Goal: Task Accomplishment & Management: Manage account settings

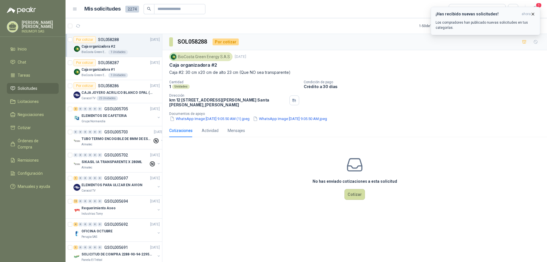
click at [486, 19] on div "¡Has recibido nuevas solicitudes! ahora Los compradores han publicado nuevas so…" at bounding box center [486, 21] width 100 height 19
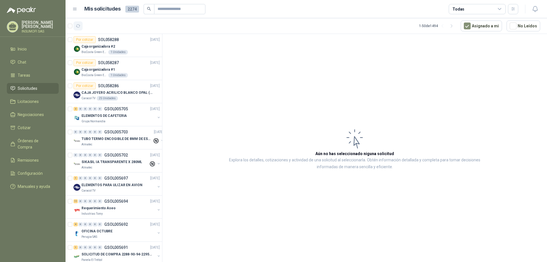
click at [77, 26] on icon "button" at bounding box center [78, 26] width 5 height 5
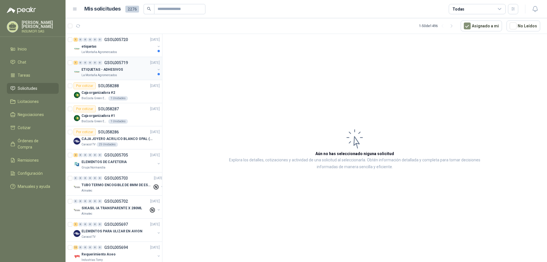
click at [133, 64] on div "1 0 0 0 0 0 GSOL005719 [DATE]" at bounding box center [117, 62] width 87 height 7
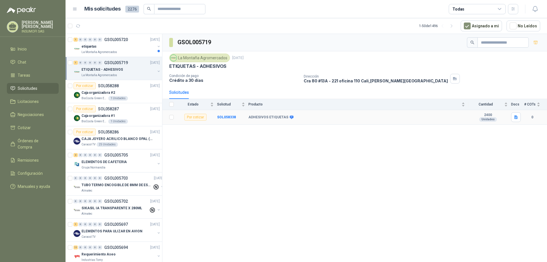
click at [290, 118] on icon at bounding box center [291, 117] width 4 height 4
click at [292, 107] on div "ETIQUETAS [PERSON_NAME]" at bounding box center [294, 107] width 58 height 10
click at [276, 115] on b "ADHESIVOS ETIQUETAS" at bounding box center [268, 117] width 40 height 5
click at [290, 118] on icon at bounding box center [292, 116] width 4 height 3
click at [292, 118] on div "ADHESIVOS ETIQUETAS" at bounding box center [356, 117] width 217 height 5
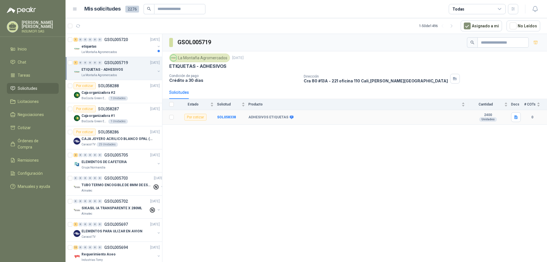
click at [292, 118] on div "ADHESIVOS ETIQUETAS" at bounding box center [356, 117] width 217 height 5
click at [290, 118] on icon at bounding box center [292, 116] width 4 height 3
click at [122, 50] on div "La Montaña Agromercados" at bounding box center [118, 52] width 74 height 5
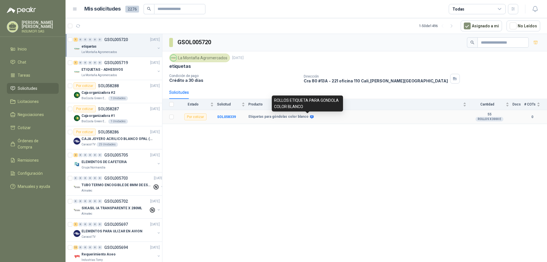
click at [310, 117] on icon at bounding box center [312, 116] width 4 height 3
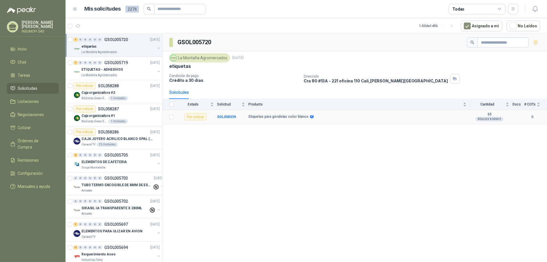
click at [290, 119] on b "Etiquetas para góndolas color blanco" at bounding box center [278, 117] width 60 height 5
click at [119, 68] on p "ETIQUETAS - ADHESIVOS" at bounding box center [101, 69] width 41 height 5
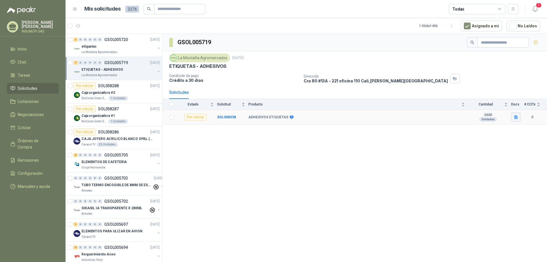
click at [515, 117] on icon "button" at bounding box center [515, 117] width 3 height 4
click at [509, 106] on button "image.png" at bounding box center [504, 105] width 25 height 6
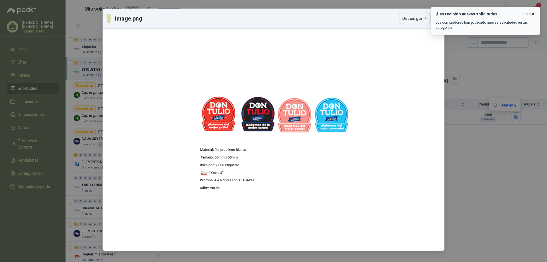
click at [533, 15] on icon "button" at bounding box center [532, 14] width 5 height 5
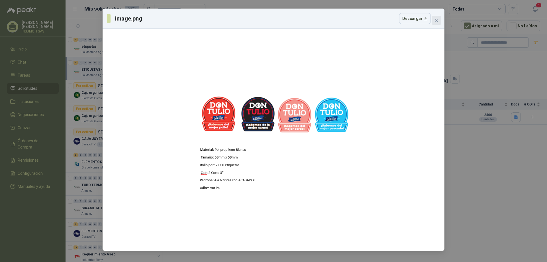
click at [435, 21] on icon "close" at bounding box center [436, 20] width 5 height 5
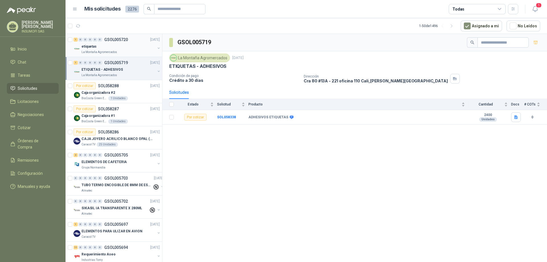
click at [123, 51] on div "La Montaña Agromercados" at bounding box center [118, 52] width 74 height 5
click at [122, 73] on div "La Montaña Agromercados" at bounding box center [118, 75] width 74 height 5
click at [517, 117] on icon "button" at bounding box center [516, 117] width 5 height 5
click at [506, 105] on button "image.png" at bounding box center [504, 105] width 25 height 6
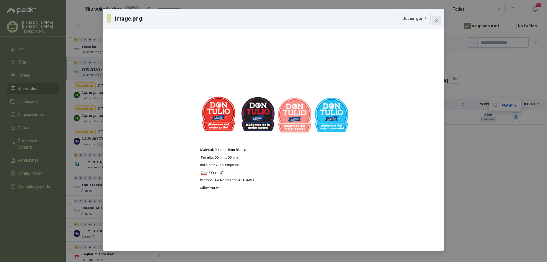
click at [435, 21] on icon "close" at bounding box center [436, 20] width 5 height 5
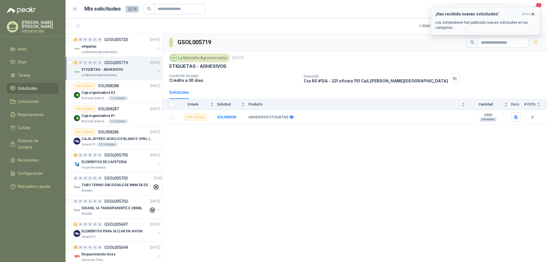
click at [485, 16] on h3 "¡Has recibido nuevas solicitudes!" at bounding box center [478, 14] width 84 height 5
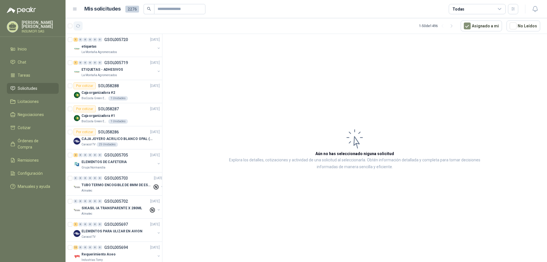
click at [77, 27] on icon "button" at bounding box center [78, 26] width 4 height 3
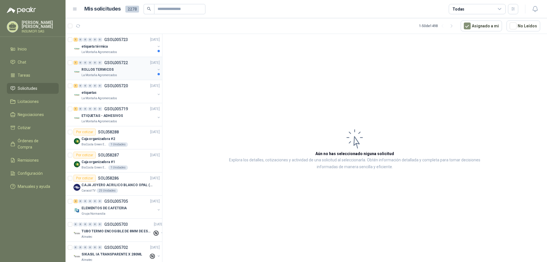
click at [124, 64] on p "GSOL005722" at bounding box center [116, 63] width 24 height 4
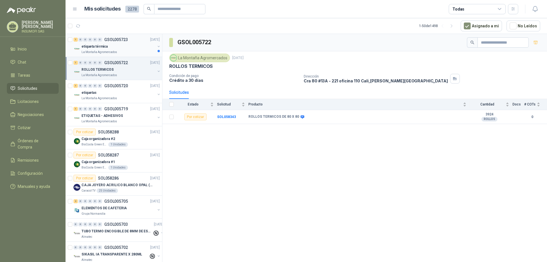
click at [123, 50] on div "etiqueta térmica" at bounding box center [118, 46] width 74 height 7
click at [113, 64] on p "GSOL005722" at bounding box center [116, 63] width 24 height 4
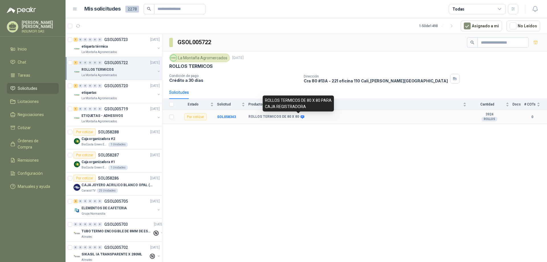
click at [300, 116] on icon at bounding box center [302, 117] width 4 height 4
